Goal: Task Accomplishment & Management: Manage account settings

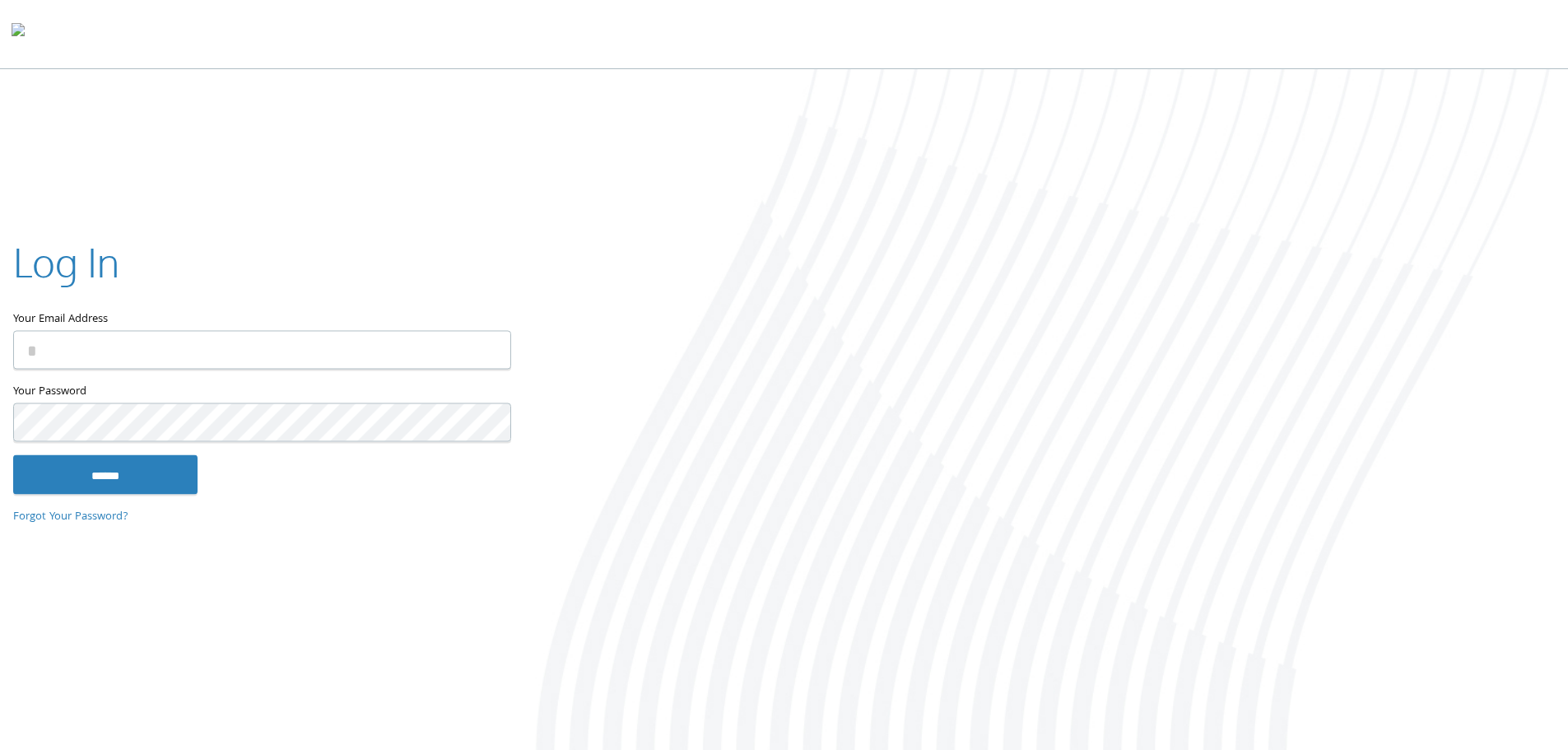
click at [120, 343] on input "Your Email Address" at bounding box center [262, 349] width 498 height 38
click at [691, 418] on div at bounding box center [1045, 411] width 1045 height 684
drag, startPoint x: 719, startPoint y: 392, endPoint x: 692, endPoint y: 391, distance: 27.0
click at [714, 392] on div at bounding box center [1045, 411] width 1045 height 684
click at [298, 348] on input "Your Email Address" at bounding box center [262, 349] width 498 height 38
